Goal: Consume media (video, audio)

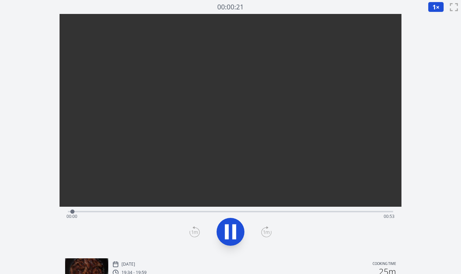
click at [106, 209] on div "Time elapsed: 00:00 Time remaining: 00:53" at bounding box center [231, 210] width 326 height 8
click at [137, 211] on div "Time elapsed: 00:06 Time remaining: 00:47" at bounding box center [230, 216] width 328 height 11
click at [154, 212] on div "Time elapsed: 00:12 Time remaining: 00:41" at bounding box center [230, 216] width 328 height 11
click at [177, 212] on div "Time elapsed: 00:14 Time remaining: 00:39" at bounding box center [230, 216] width 328 height 11
click at [227, 211] on div "Time elapsed: 00:18 Time remaining: 00:35" at bounding box center [230, 216] width 328 height 11
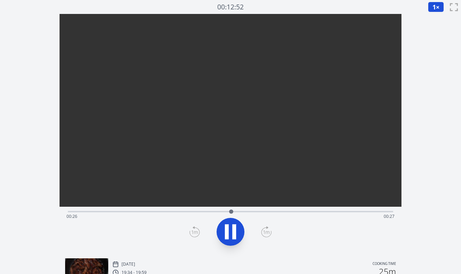
click at [252, 210] on div "Time elapsed: 00:26 Time remaining: 00:27" at bounding box center [231, 210] width 326 height 8
click at [305, 211] on div "Time elapsed: 00:31 Time remaining: 00:22" at bounding box center [230, 216] width 328 height 11
click at [361, 211] on div "Time elapsed: 00:43 Time remaining: 00:10" at bounding box center [230, 216] width 328 height 11
click at [213, 211] on div "Time elapsed: 00:52 Time remaining: 00:00" at bounding box center [230, 216] width 328 height 11
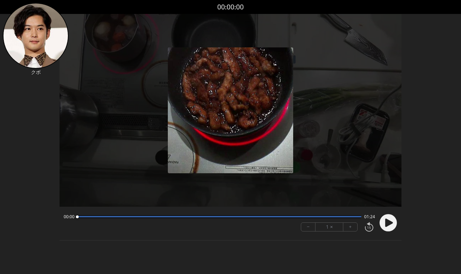
click at [395, 224] on circle at bounding box center [387, 222] width 17 height 17
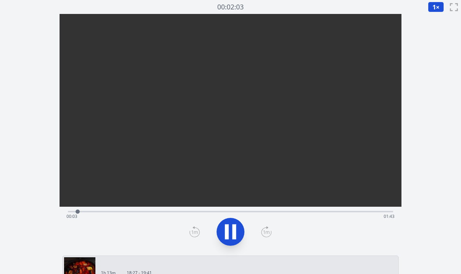
click at [156, 211] on div "Time elapsed: 00:03 Time remaining: 01:43" at bounding box center [230, 216] width 328 height 11
click at [190, 211] on div "Time elapsed: 00:34 Time remaining: 01:12" at bounding box center [230, 216] width 328 height 11
click at [212, 211] on div "Time elapsed: 00:40 Time remaining: 01:06" at bounding box center [230, 216] width 328 height 11
click at [238, 211] on div "Time elapsed: 00:47 Time remaining: 00:59" at bounding box center [230, 216] width 328 height 11
click at [258, 211] on div "Time elapsed: 00:59 Time remaining: 00:47" at bounding box center [230, 216] width 328 height 11
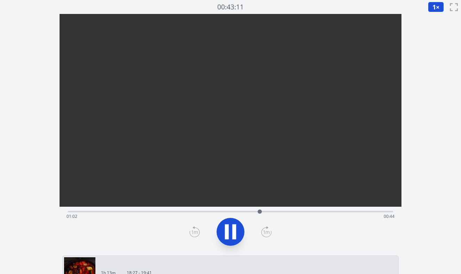
click at [277, 211] on div "Time elapsed: 01:02 Time remaining: 00:44" at bounding box center [230, 216] width 328 height 11
click at [292, 211] on div "Time elapsed: 01:09 Time remaining: 00:36" at bounding box center [230, 216] width 328 height 11
click at [323, 209] on div "Time elapsed: 01:13 Time remaining: 00:33" at bounding box center [231, 210] width 326 height 8
click at [347, 209] on div "Time elapsed: 01:25 Time remaining: 00:21" at bounding box center [231, 210] width 326 height 8
click at [368, 208] on div "Time elapsed: 01:31 Time remaining: 00:15" at bounding box center [231, 210] width 326 height 8
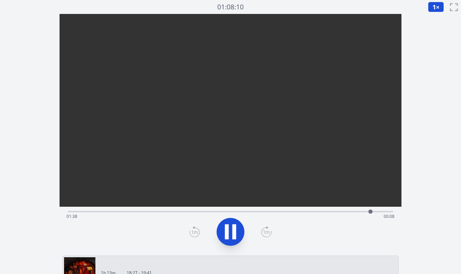
click at [381, 208] on div "Time elapsed: 01:38 Time remaining: 00:08" at bounding box center [231, 210] width 326 height 8
click at [324, 207] on div "Time elapsed: 01:43 Time remaining: 00:03" at bounding box center [231, 210] width 326 height 8
click at [288, 209] on div "Time elapsed: 01:24 Time remaining: 00:22" at bounding box center [231, 210] width 326 height 8
click at [235, 227] on icon at bounding box center [234, 231] width 4 height 15
